Goal: Navigation & Orientation: Find specific page/section

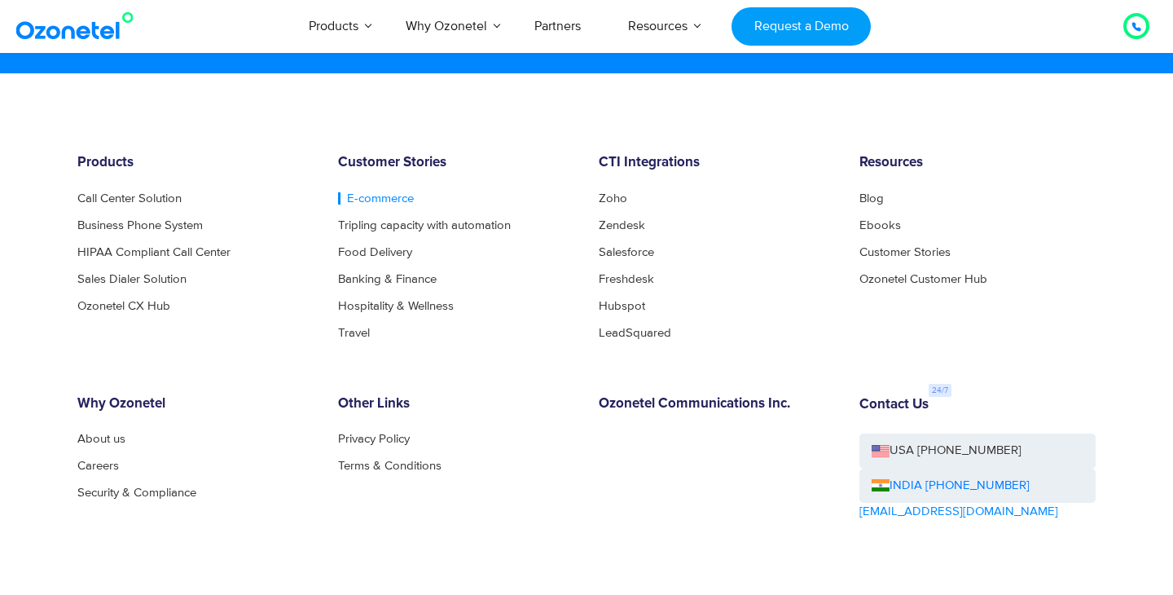
scroll to position [8843, 0]
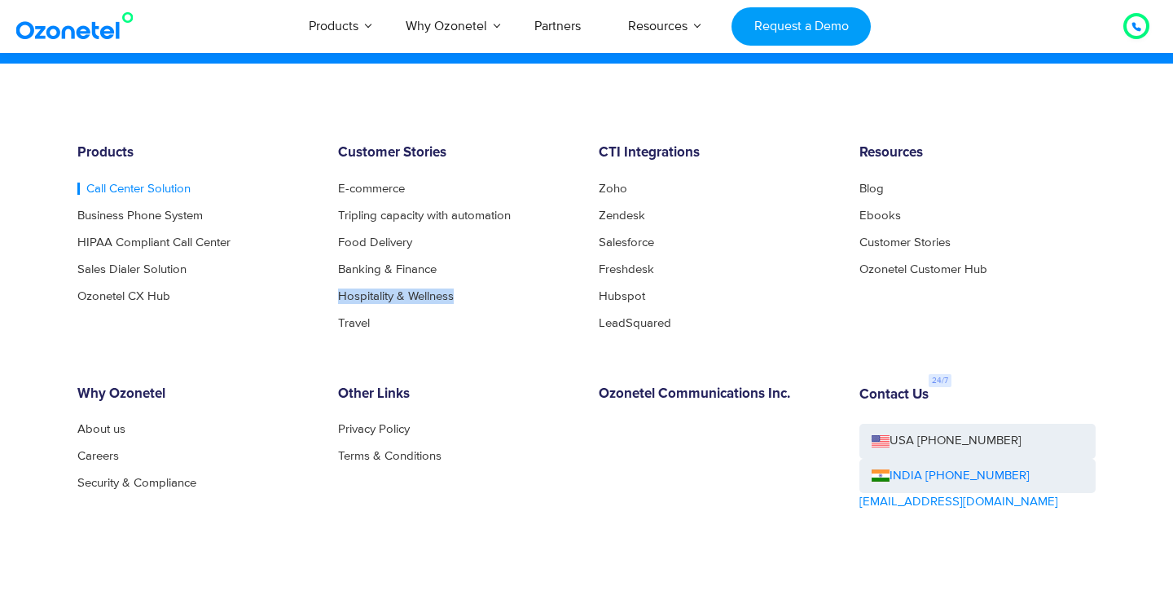
click at [170, 195] on link "Call Center Solution" at bounding box center [133, 189] width 113 height 12
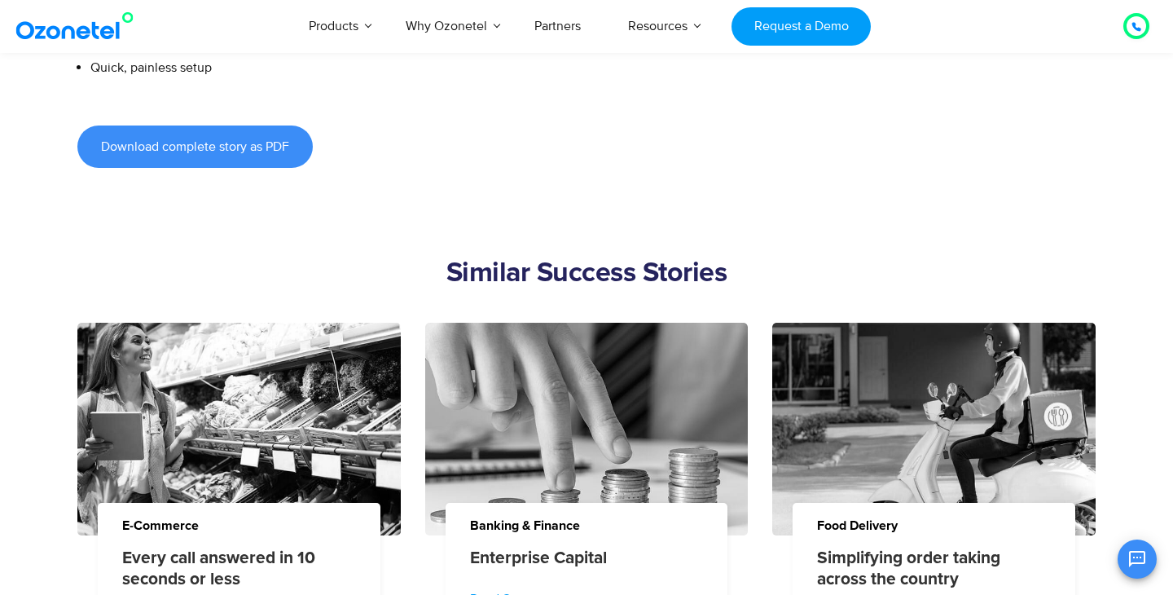
scroll to position [1357, 0]
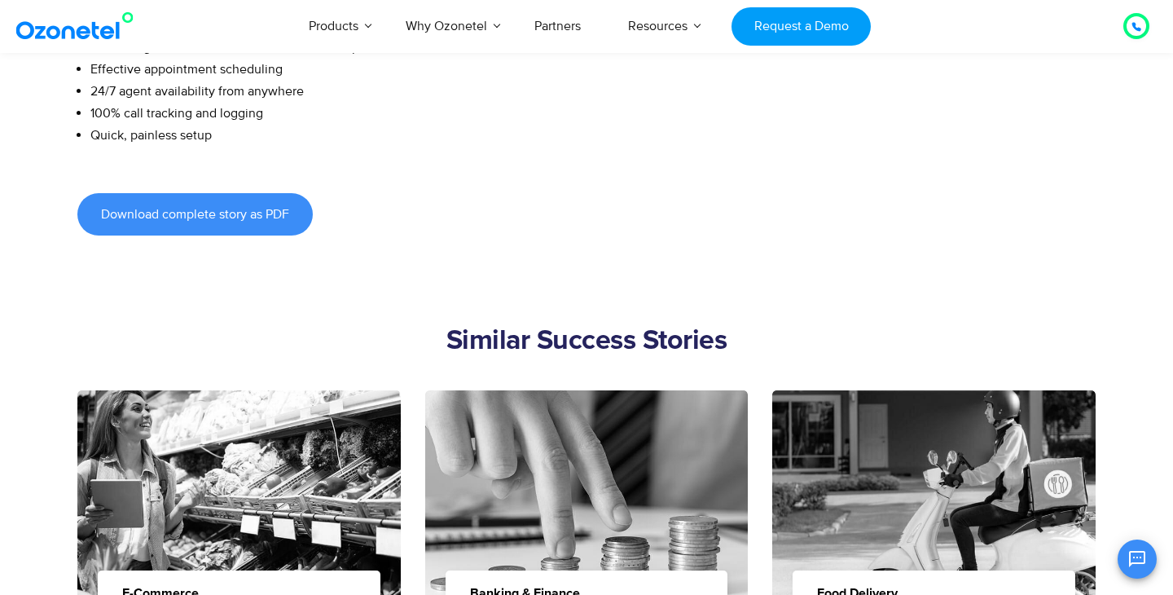
click at [84, 25] on img at bounding box center [78, 25] width 132 height 29
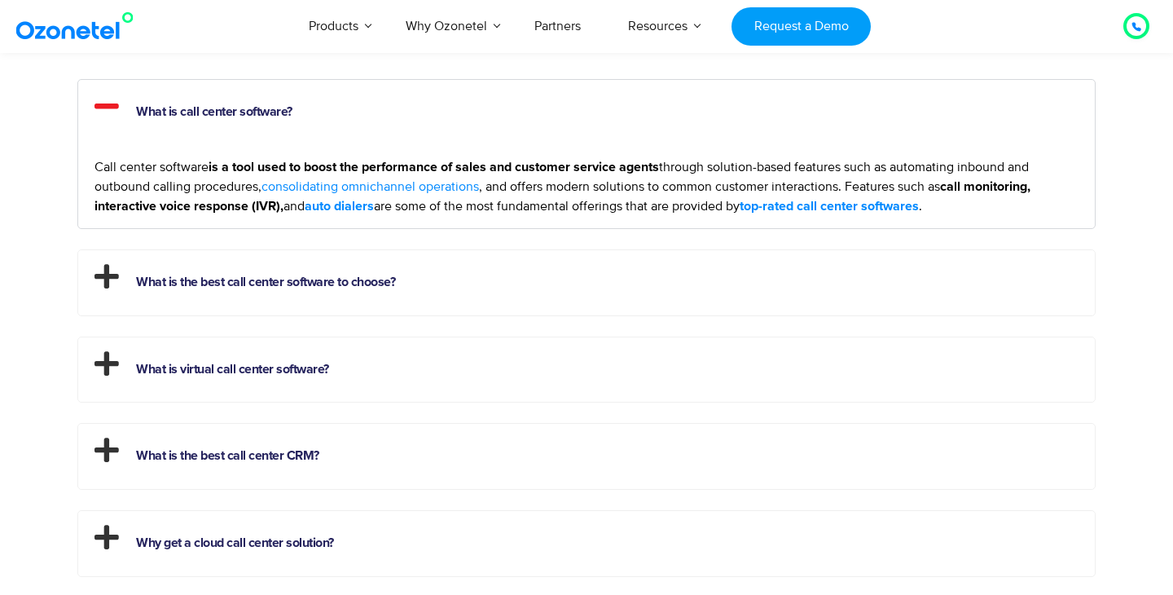
scroll to position [4415, 0]
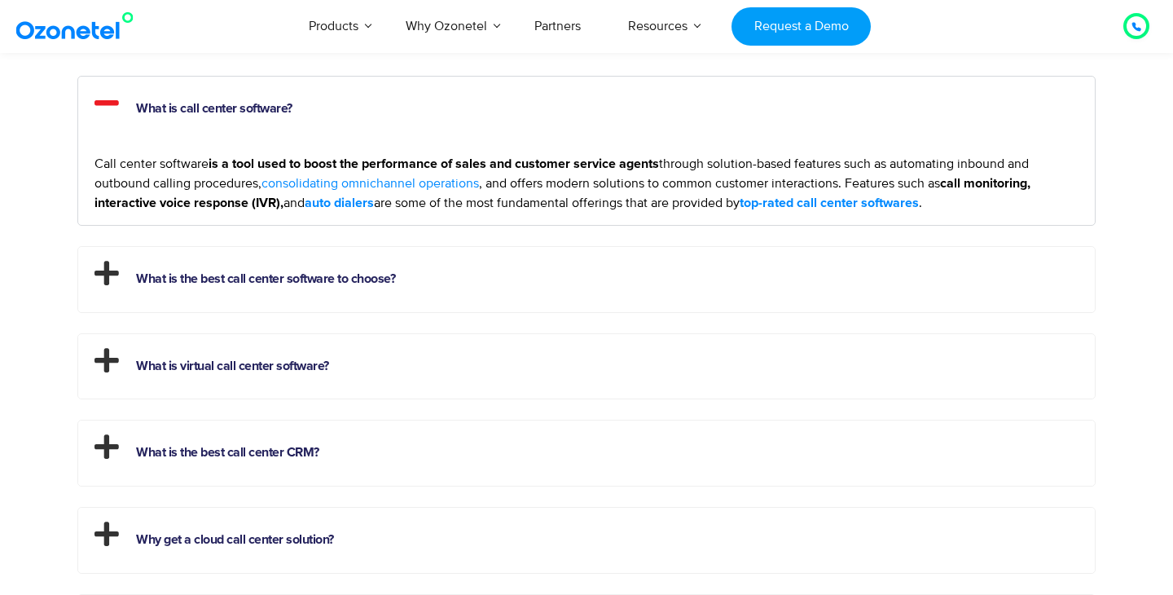
click at [101, 19] on img at bounding box center [78, 25] width 132 height 29
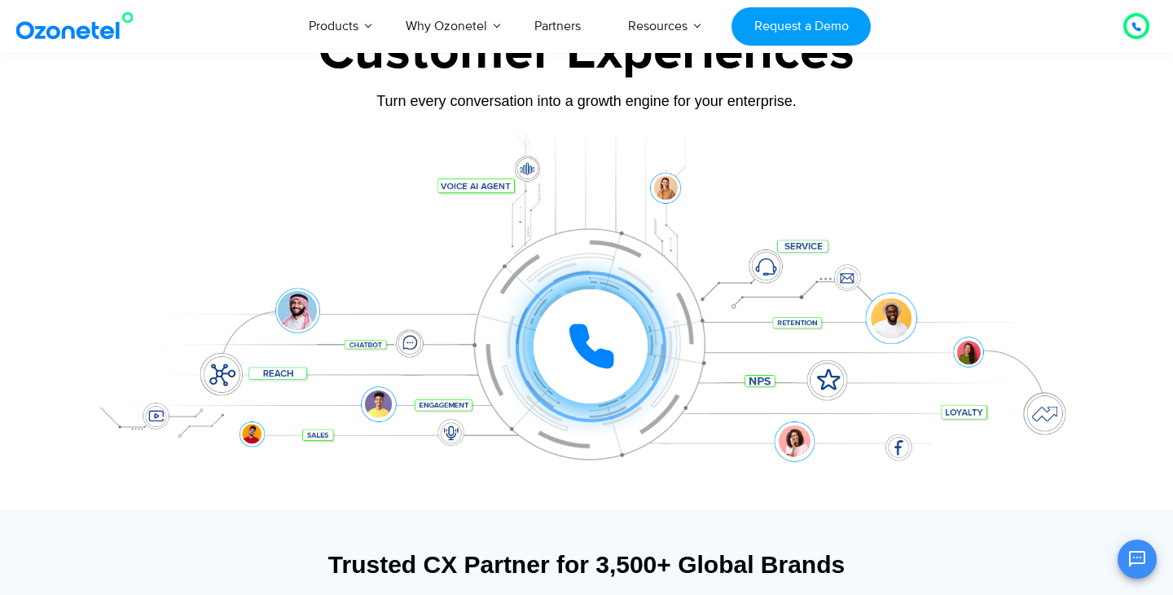
scroll to position [134, 0]
